Goal: Task Accomplishment & Management: Manage account settings

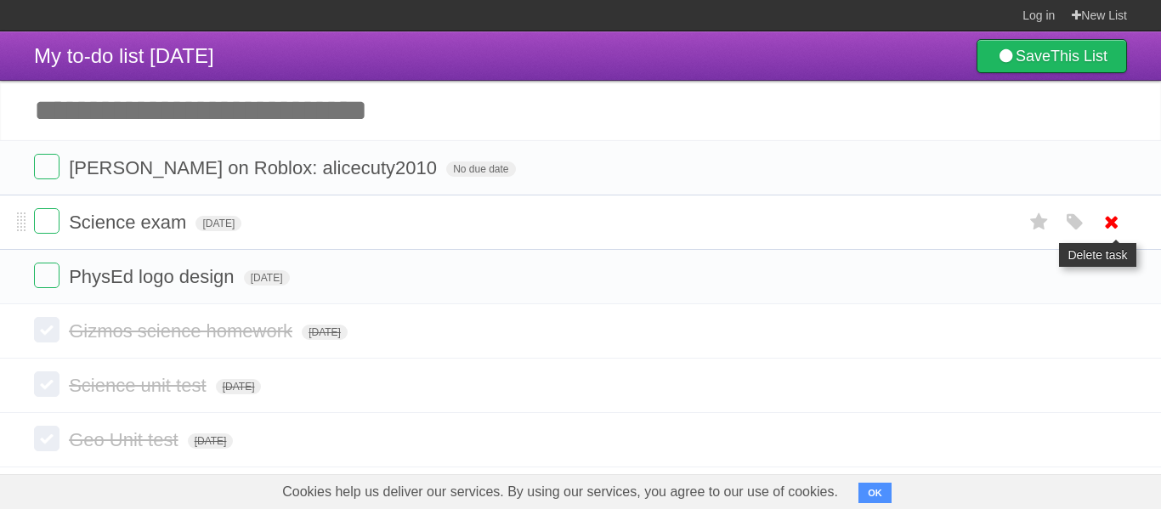
click at [1117, 220] on icon at bounding box center [1112, 222] width 24 height 28
click at [1118, 224] on icon at bounding box center [1112, 222] width 24 height 28
click at [1118, 223] on icon at bounding box center [1112, 222] width 24 height 28
click at [1111, 222] on icon at bounding box center [1112, 222] width 24 height 28
click at [43, 216] on label at bounding box center [47, 221] width 26 height 26
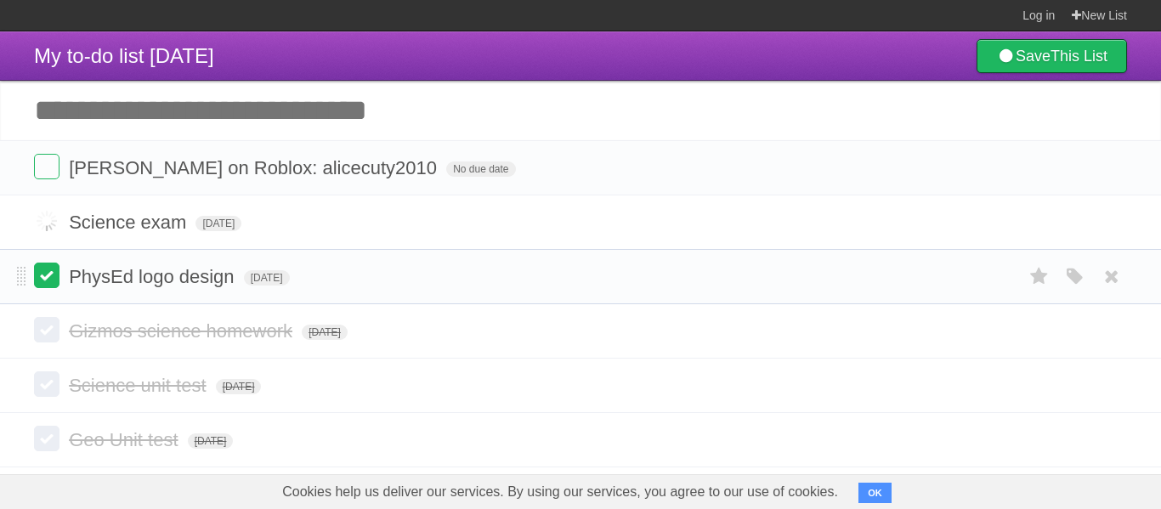
click at [44, 270] on label at bounding box center [47, 276] width 26 height 26
